Goal: Task Accomplishment & Management: Complete application form

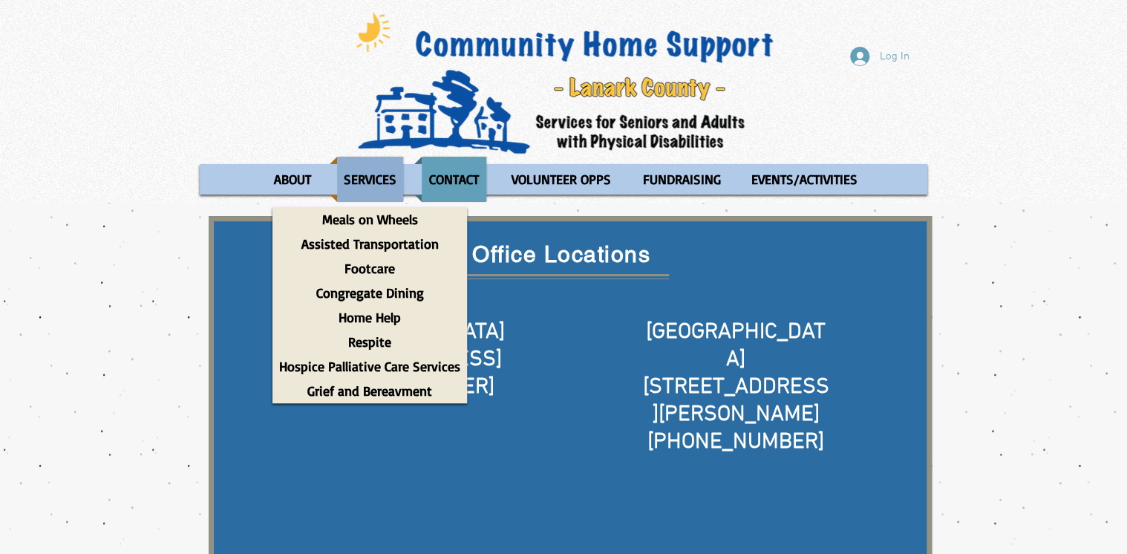
click at [365, 186] on p "SERVICES" at bounding box center [370, 179] width 66 height 45
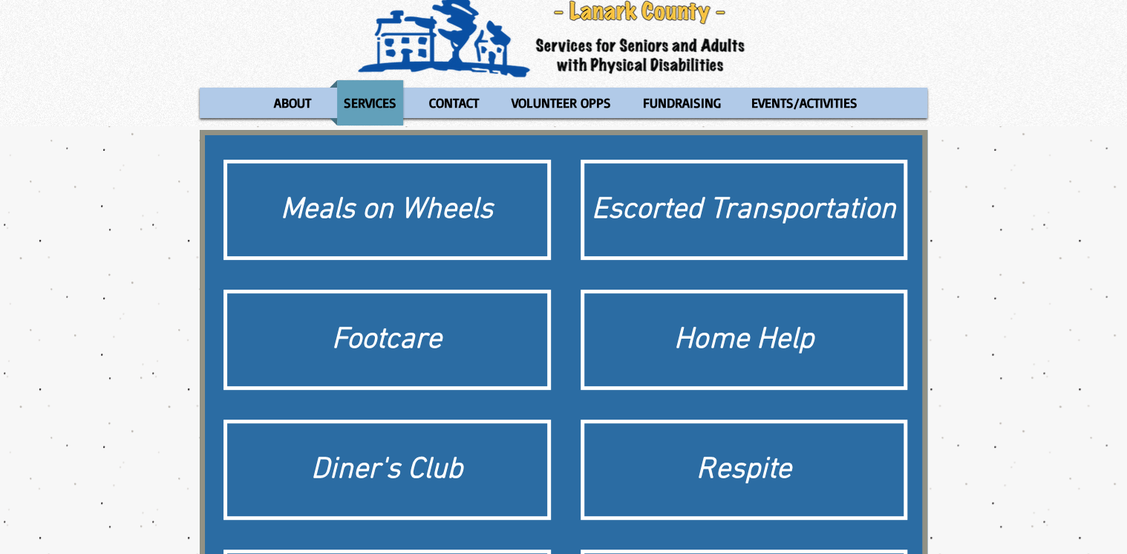
scroll to position [59, 0]
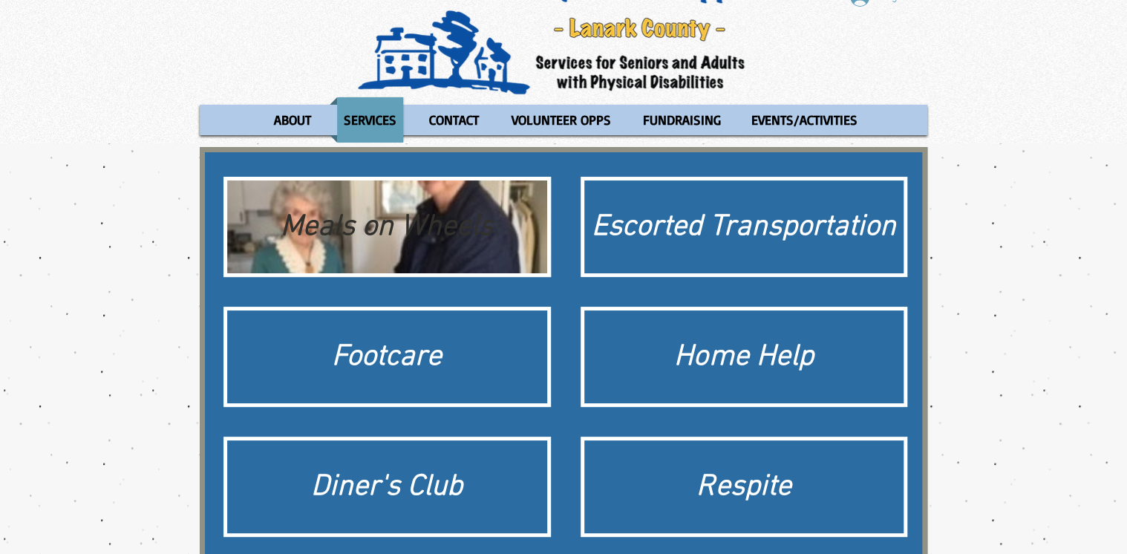
click at [370, 239] on div "Meals on Wheels" at bounding box center [387, 227] width 305 height 42
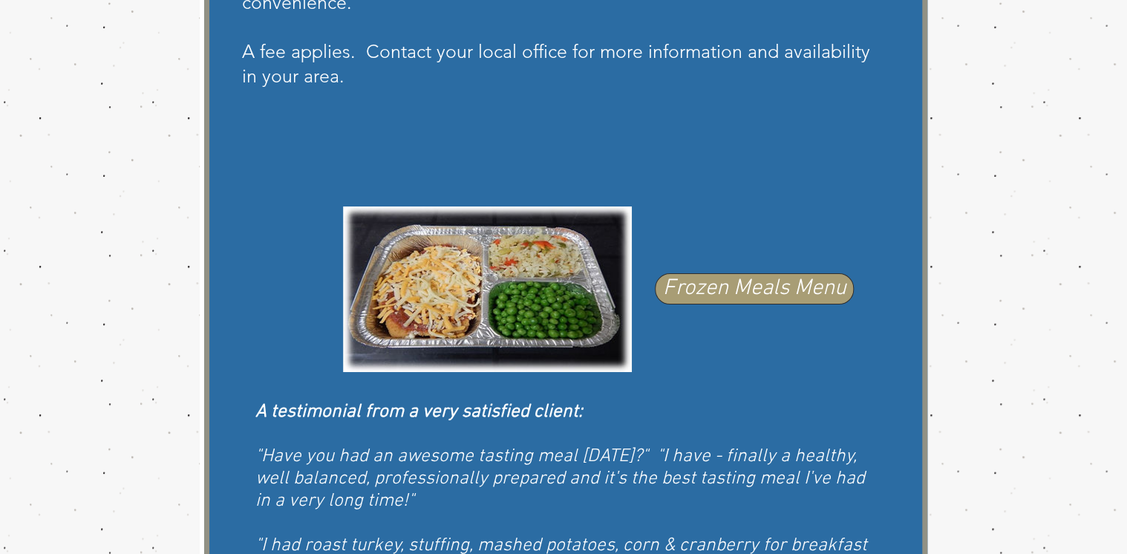
scroll to position [831, 0]
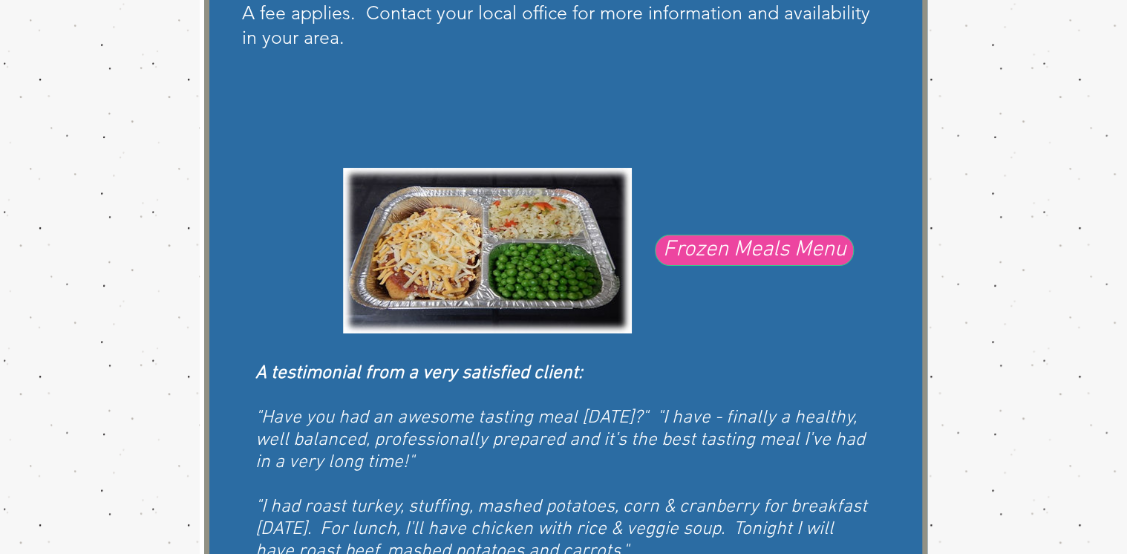
click at [726, 254] on span "Frozen Meals Menu" at bounding box center [754, 250] width 183 height 31
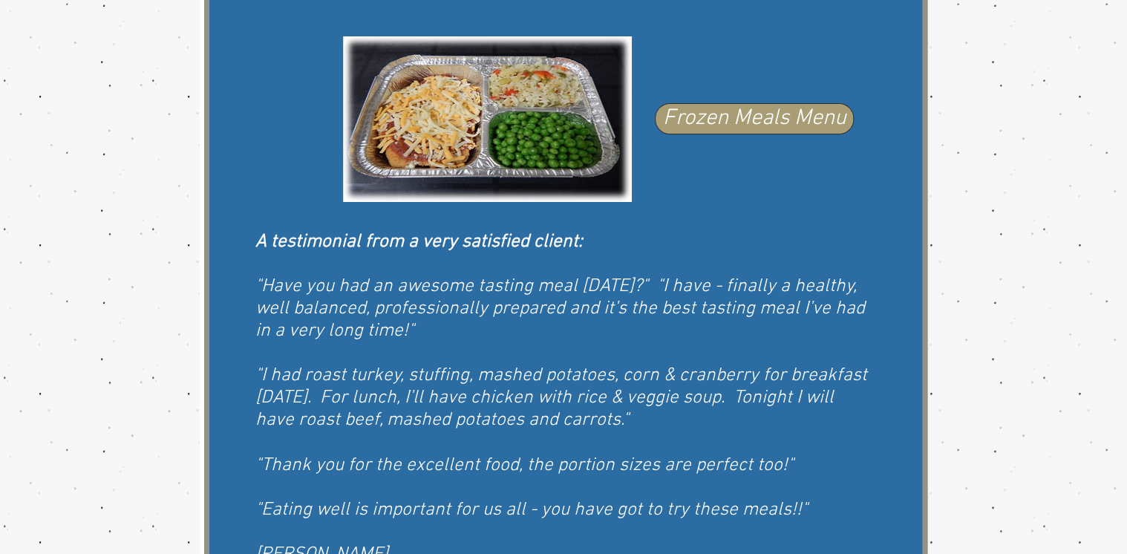
scroll to position [1069, 0]
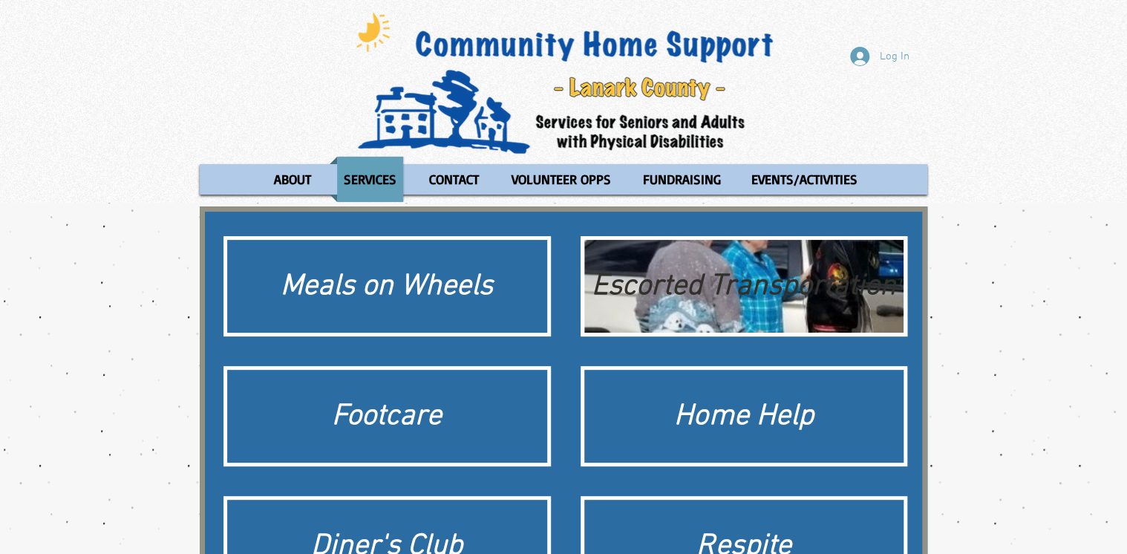
click at [688, 294] on div "Escorted Transportation" at bounding box center [744, 287] width 305 height 42
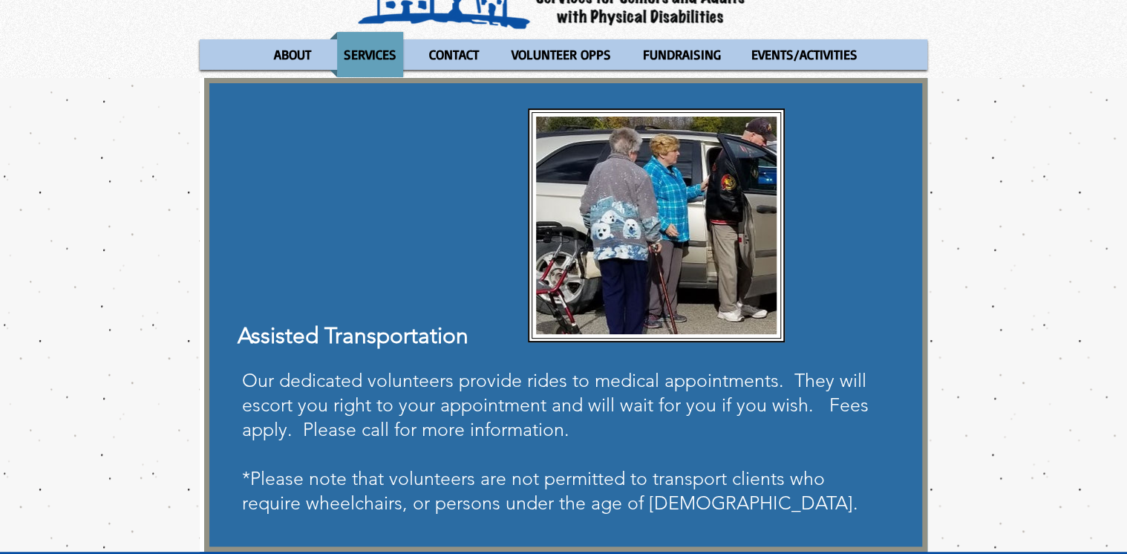
scroll to position [108, 0]
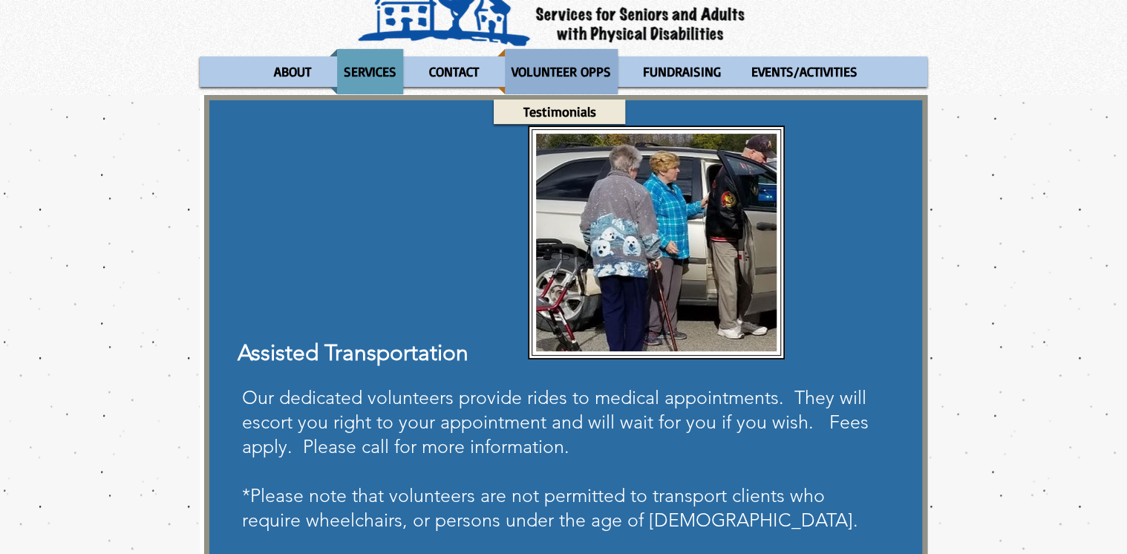
click at [560, 72] on p "VOLUNTEER OPPS" at bounding box center [561, 71] width 113 height 45
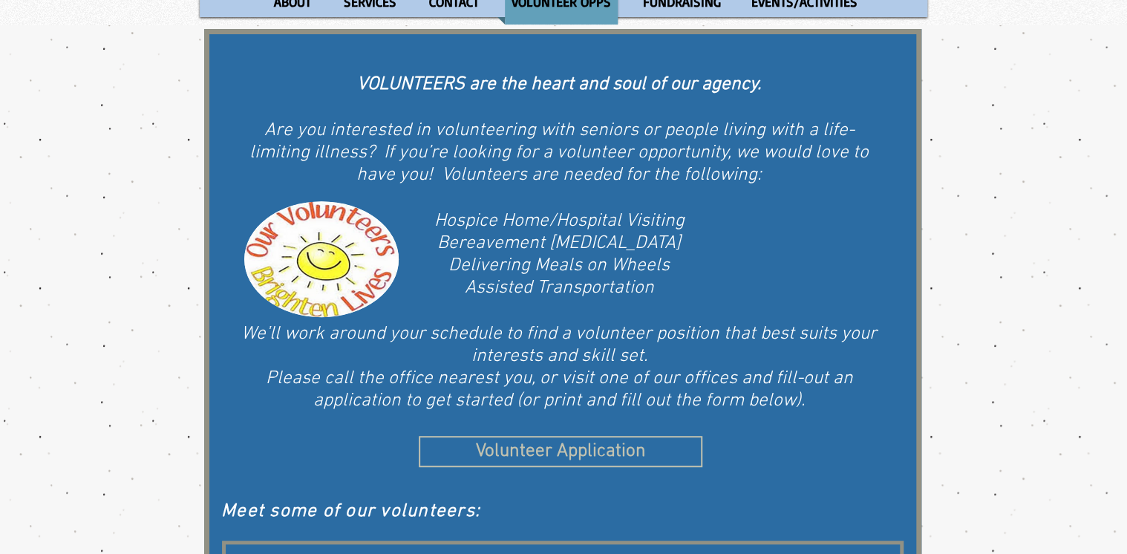
scroll to position [178, 0]
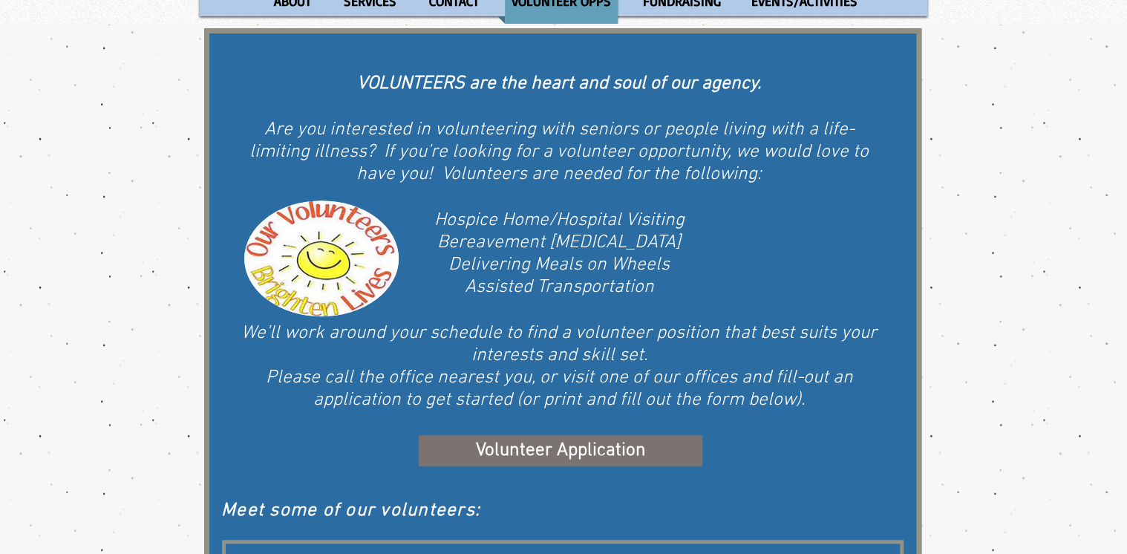
click at [579, 442] on span "Volunteer Application" at bounding box center [561, 451] width 170 height 26
